Goal: Task Accomplishment & Management: Use online tool/utility

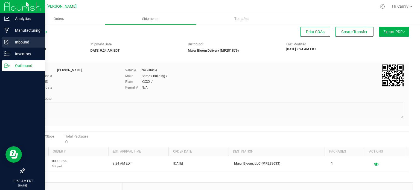
click at [13, 48] on link "Inbound" at bounding box center [22, 43] width 45 height 12
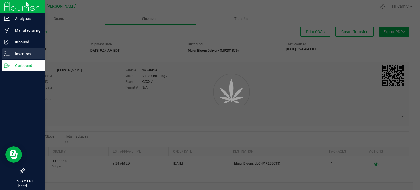
click at [14, 53] on p "Inventory" at bounding box center [26, 54] width 33 height 7
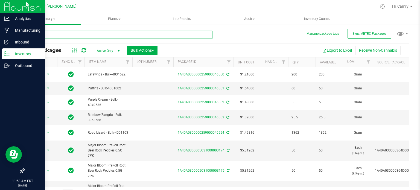
click at [95, 33] on input "text" at bounding box center [118, 35] width 188 height 8
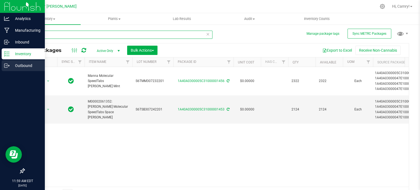
type input "speed"
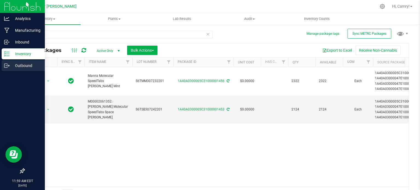
click at [14, 67] on p "Outbound" at bounding box center [26, 65] width 33 height 7
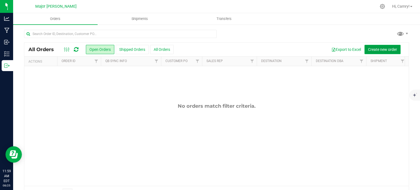
click at [368, 48] on span "Create new order" at bounding box center [382, 49] width 29 height 4
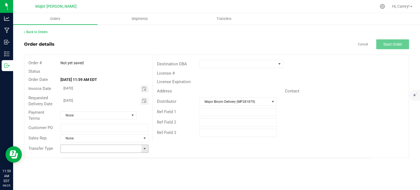
click at [146, 149] on span at bounding box center [144, 148] width 4 height 4
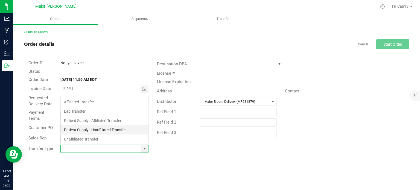
scroll to position [8, 87]
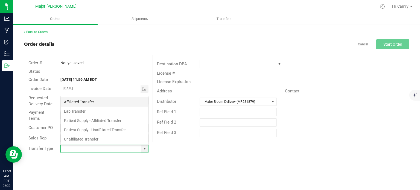
click at [126, 100] on li "Affiliated Transfer" at bounding box center [104, 101] width 87 height 9
type input "Affiliated Transfer"
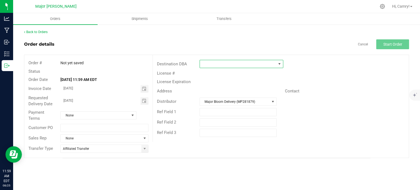
click at [244, 62] on span at bounding box center [238, 64] width 76 height 8
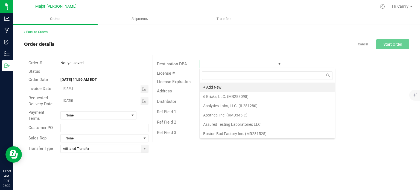
scroll to position [8, 84]
type input "major"
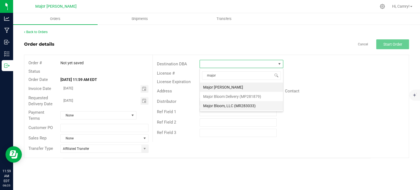
click at [240, 107] on li "Major Bloom, LLC (MR283033)" at bounding box center [241, 105] width 83 height 9
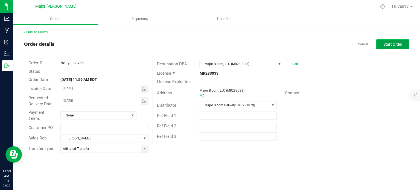
click at [386, 43] on span "Start Order" at bounding box center [392, 44] width 19 height 4
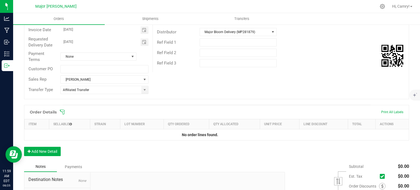
scroll to position [82, 0]
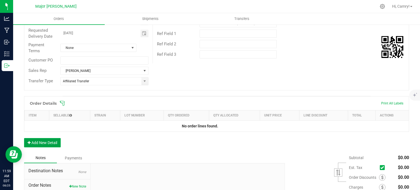
click at [49, 141] on button "Add New Detail" at bounding box center [42, 142] width 37 height 9
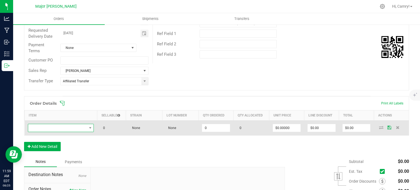
click at [75, 125] on span "NO DATA FOUND" at bounding box center [57, 128] width 59 height 8
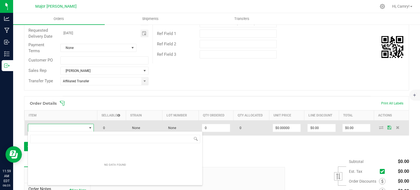
scroll to position [8, 64]
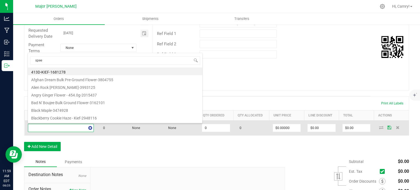
type input "speed"
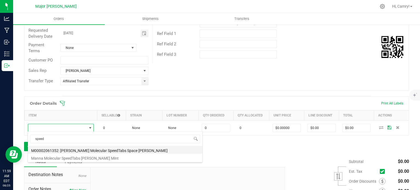
click at [88, 149] on li "M00002061352: Manna Molecular SpeedTabs Space Berry" at bounding box center [115, 150] width 174 height 8
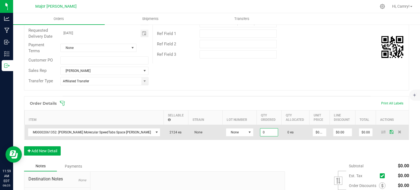
click at [260, 133] on input "0" at bounding box center [269, 132] width 18 height 8
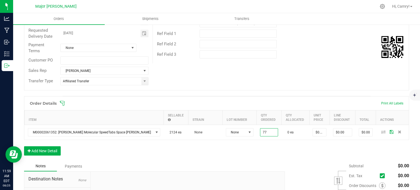
type input "77 ea"
click at [235, 145] on div "Order Details Print All Labels Item Sellable Strain Lot Number Qty Ordered Qty …" at bounding box center [216, 128] width 385 height 65
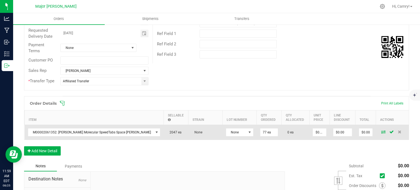
click at [381, 130] on icon at bounding box center [383, 131] width 4 height 3
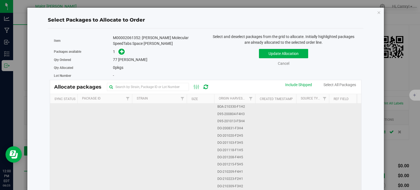
scroll to position [0, 0]
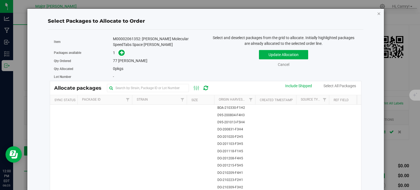
click at [377, 12] on icon "button" at bounding box center [379, 13] width 4 height 7
